Goal: Transaction & Acquisition: Subscribe to service/newsletter

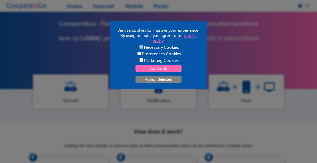
click at [165, 80] on button "Accept Selected" at bounding box center [158, 79] width 46 height 7
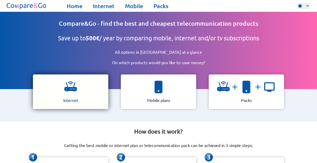
click at [73, 84] on img at bounding box center [70, 87] width 13 height 13
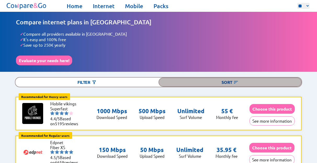
click at [238, 82] on img at bounding box center [235, 82] width 5 height 5
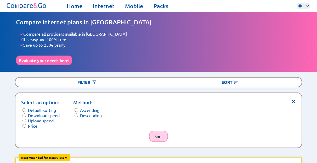
click at [160, 136] on button "Sort" at bounding box center [158, 136] width 19 height 11
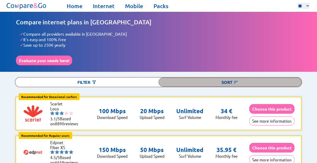
click at [234, 80] on img at bounding box center [235, 82] width 5 height 5
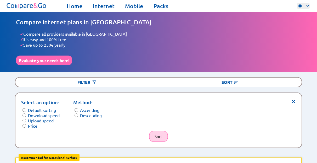
click at [160, 135] on button "Sort" at bounding box center [158, 136] width 19 height 11
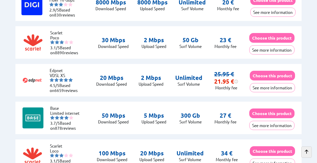
scroll to position [311, 0]
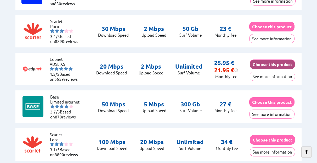
click at [278, 63] on button "Choose this product" at bounding box center [272, 64] width 45 height 10
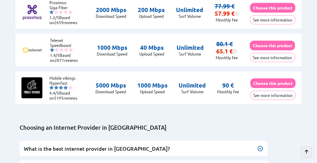
scroll to position [1469, 0]
